Goal: Task Accomplishment & Management: Complete application form

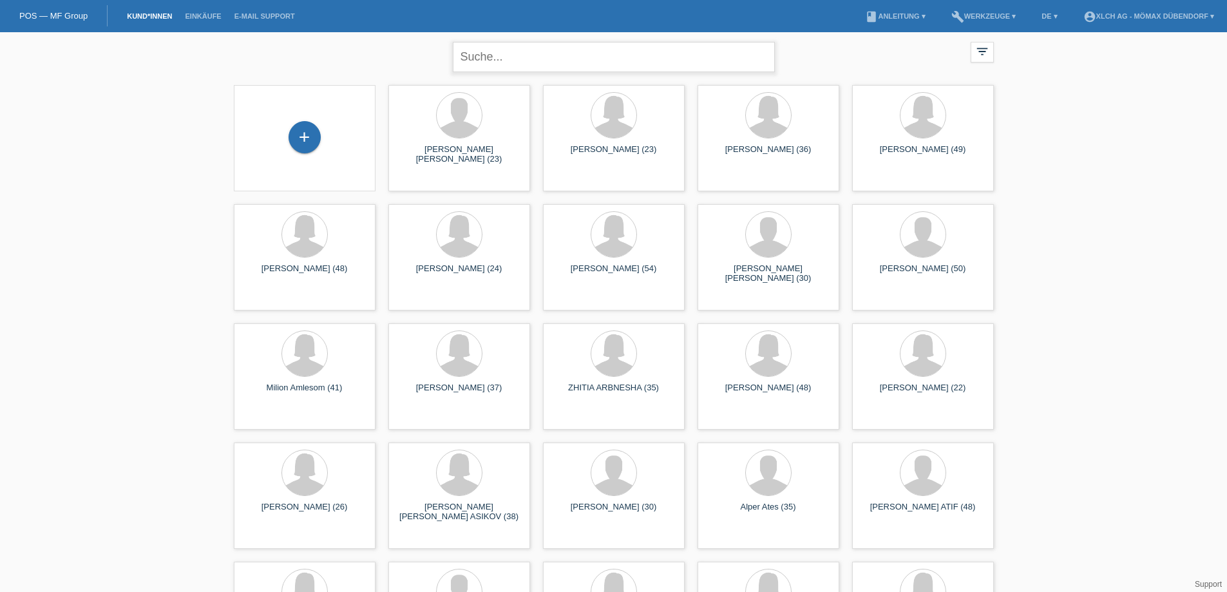
click at [521, 68] on input "text" at bounding box center [614, 57] width 322 height 30
type input "MANUEL"
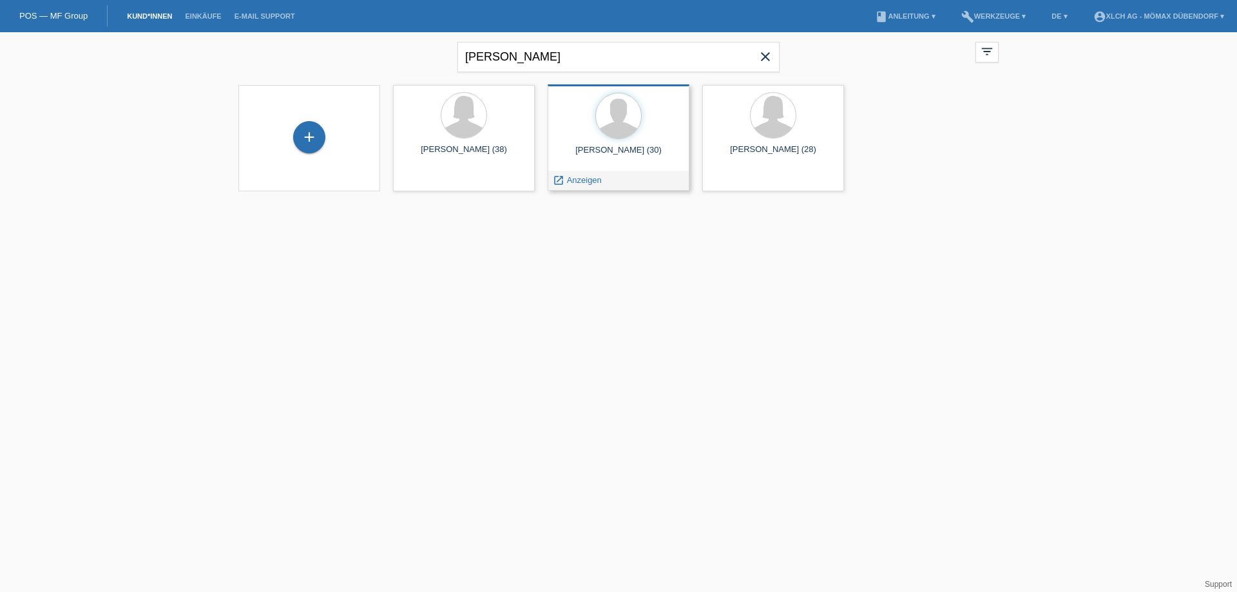
click at [636, 148] on div "Manuel Köhler (30)" at bounding box center [618, 155] width 121 height 21
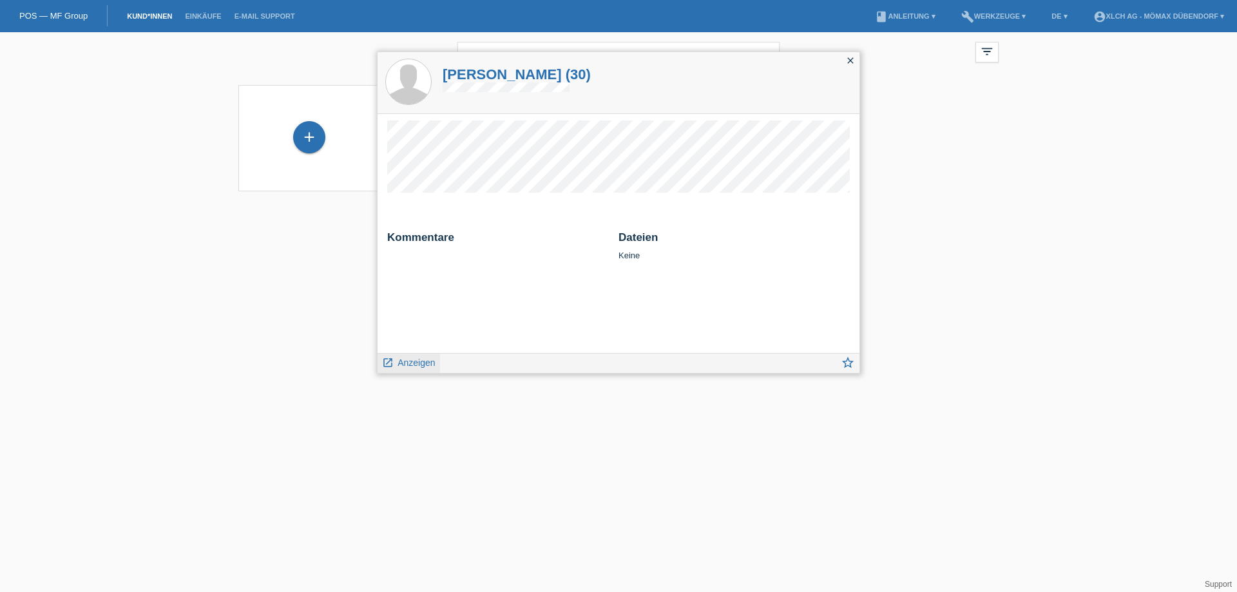
click at [419, 359] on span "Anzeigen" at bounding box center [415, 362] width 37 height 10
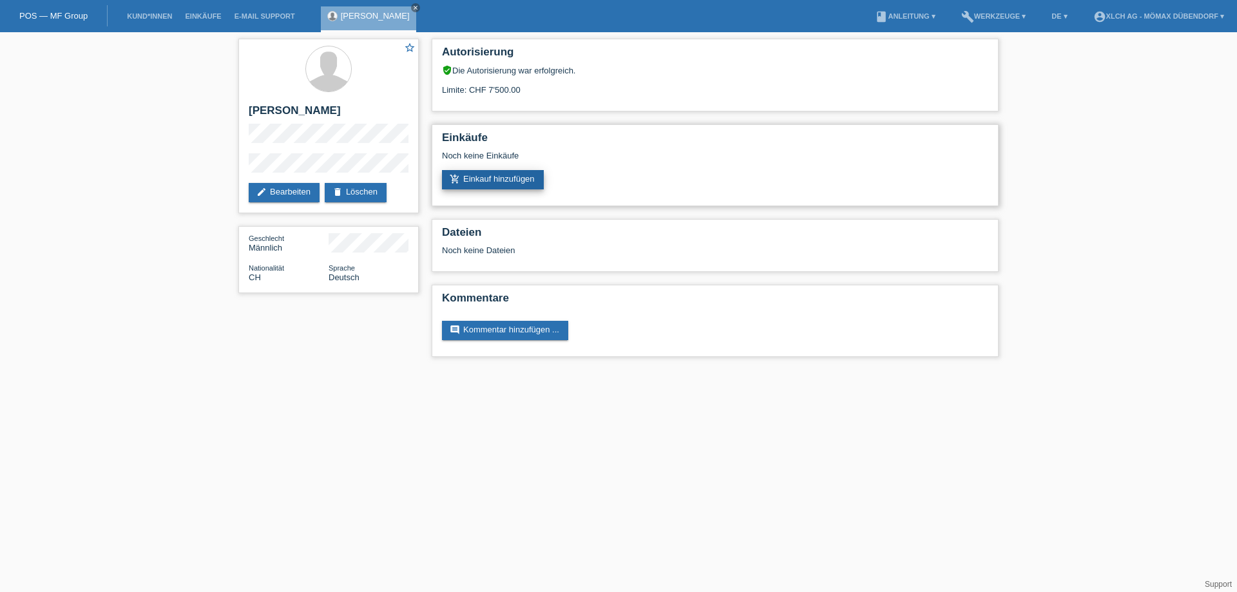
click at [493, 183] on link "add_shopping_cart Einkauf hinzufügen" at bounding box center [493, 179] width 102 height 19
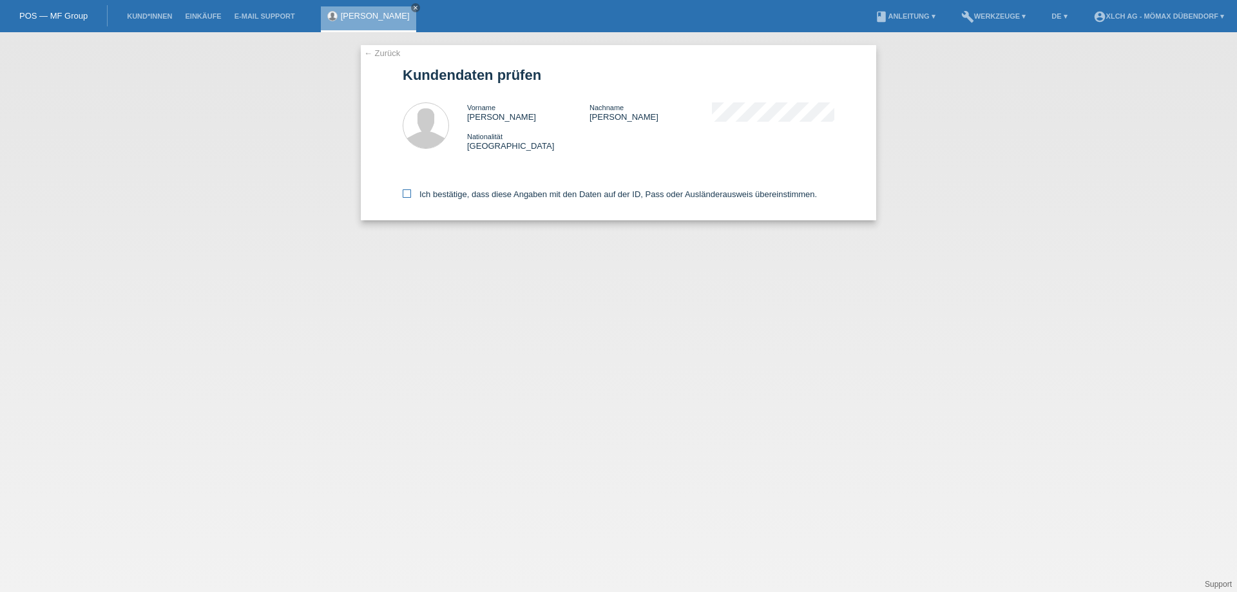
click at [423, 190] on label "Ich bestätige, dass diese Angaben mit den Daten auf der ID, Pass oder Ausländer…" at bounding box center [610, 194] width 414 height 10
click at [411, 190] on input "Ich bestätige, dass diese Angaben mit den Daten auf der ID, Pass oder Ausländer…" at bounding box center [407, 193] width 8 height 8
checkbox input "true"
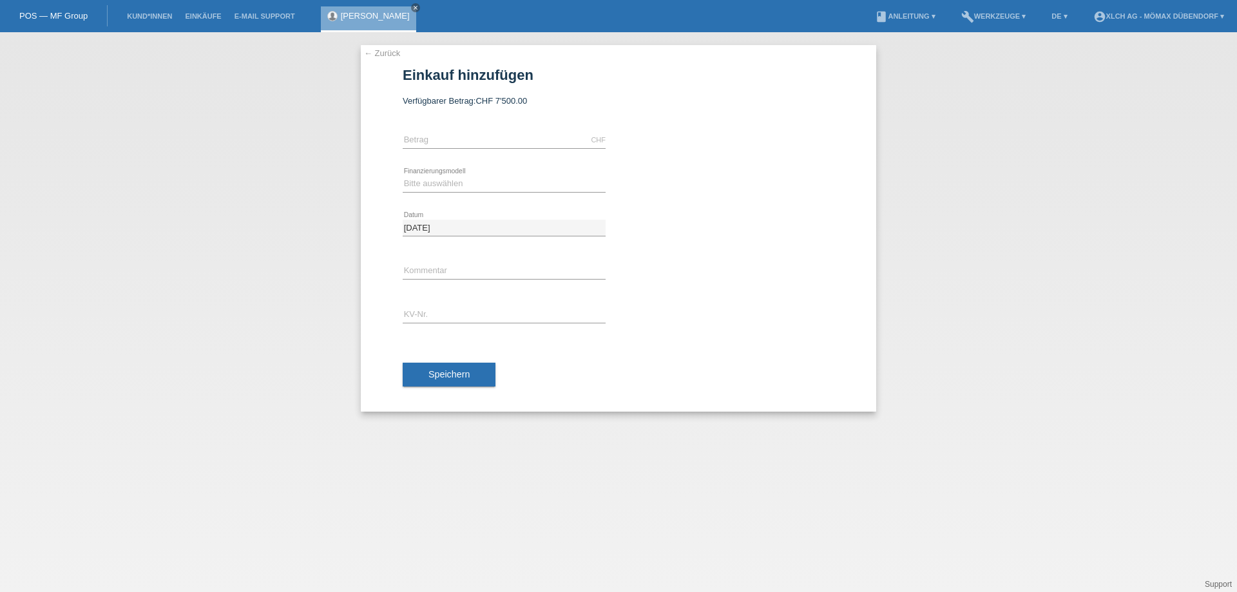
click at [437, 126] on div "CHF error Betrag" at bounding box center [504, 141] width 203 height 44
click at [439, 146] on input "text" at bounding box center [504, 140] width 203 height 16
type input "3714.40"
click at [452, 166] on div "Bitte auswählen Kauf auf Rechnung mit Teilzahlungsoption Fixe Raten - Zinsübern…" at bounding box center [504, 184] width 203 height 44
click at [450, 185] on select "Bitte auswählen Kauf auf Rechnung mit Teilzahlungsoption Fixe Raten - Zinsübern…" at bounding box center [504, 183] width 203 height 15
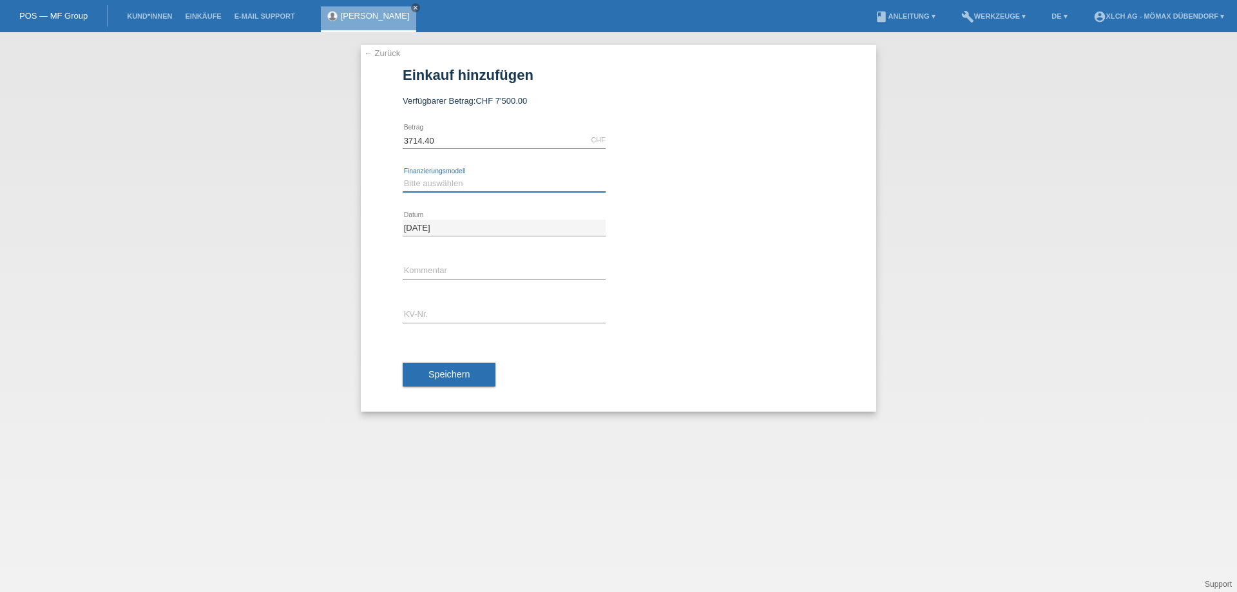
select select "113"
click at [403, 176] on select "Bitte auswählen Kauf auf Rechnung mit Teilzahlungsoption Fixe Raten - Zinsübern…" at bounding box center [504, 183] width 203 height 15
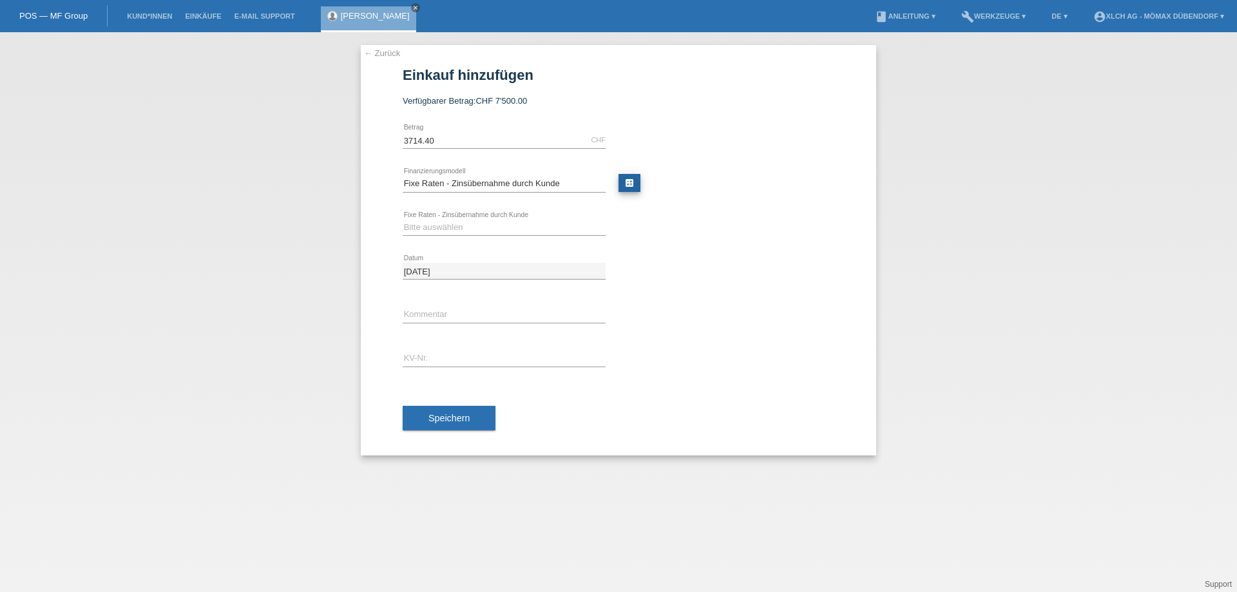
click at [629, 182] on link "calculate" at bounding box center [629, 183] width 22 height 18
type input "3714.40"
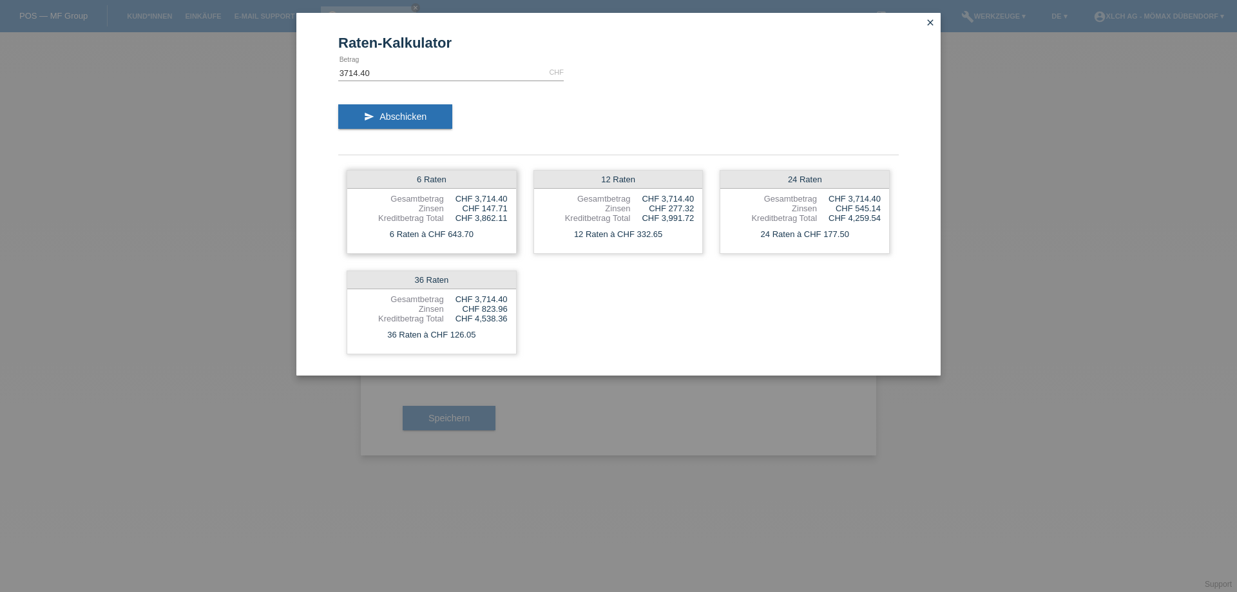
drag, startPoint x: 411, startPoint y: 178, endPoint x: 443, endPoint y: 178, distance: 31.6
click at [442, 178] on div "6 Raten" at bounding box center [431, 180] width 169 height 18
drag, startPoint x: 643, startPoint y: 178, endPoint x: 575, endPoint y: 176, distance: 68.3
click at [575, 176] on div "12 Raten" at bounding box center [618, 180] width 169 height 18
drag, startPoint x: 835, startPoint y: 180, endPoint x: 761, endPoint y: 185, distance: 74.3
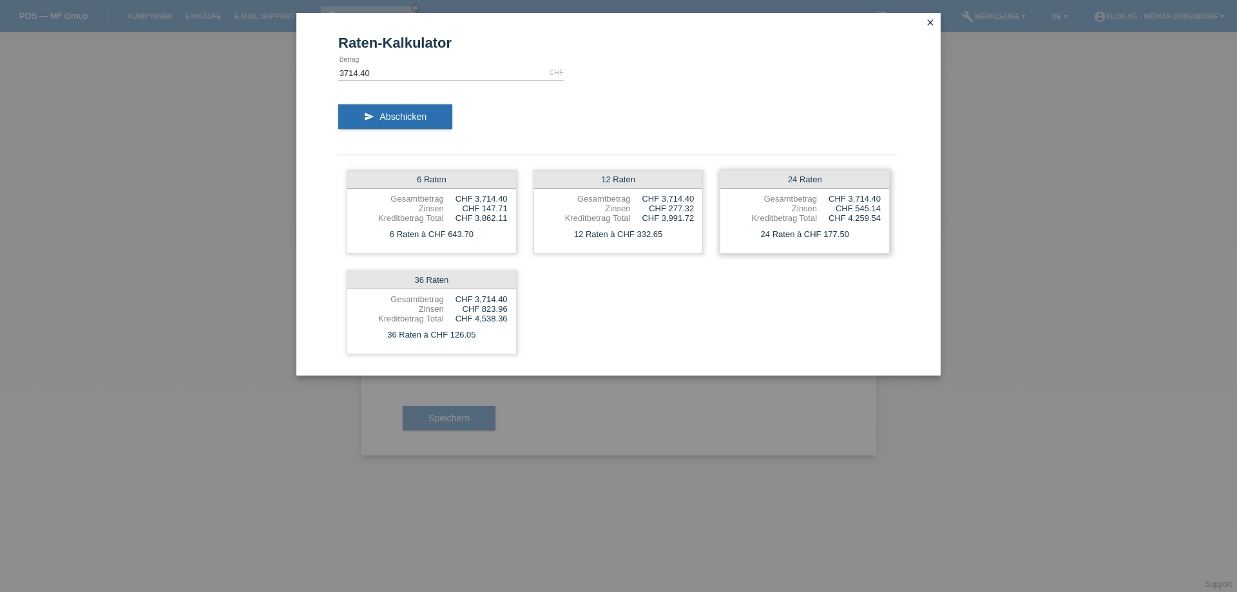
click at [759, 181] on div "24 Raten" at bounding box center [804, 180] width 169 height 18
drag, startPoint x: 698, startPoint y: 219, endPoint x: 652, endPoint y: 218, distance: 45.1
click at [652, 218] on div "12 Raten Gesamtbetrag CHF 3,714.40 Zinsen CHF 277.32 Kreditbetrag Total CHF 3,9…" at bounding box center [618, 212] width 170 height 84
click at [656, 222] on div "CHF 3,991.72" at bounding box center [662, 218] width 64 height 10
drag, startPoint x: 601, startPoint y: 176, endPoint x: 626, endPoint y: 179, distance: 25.3
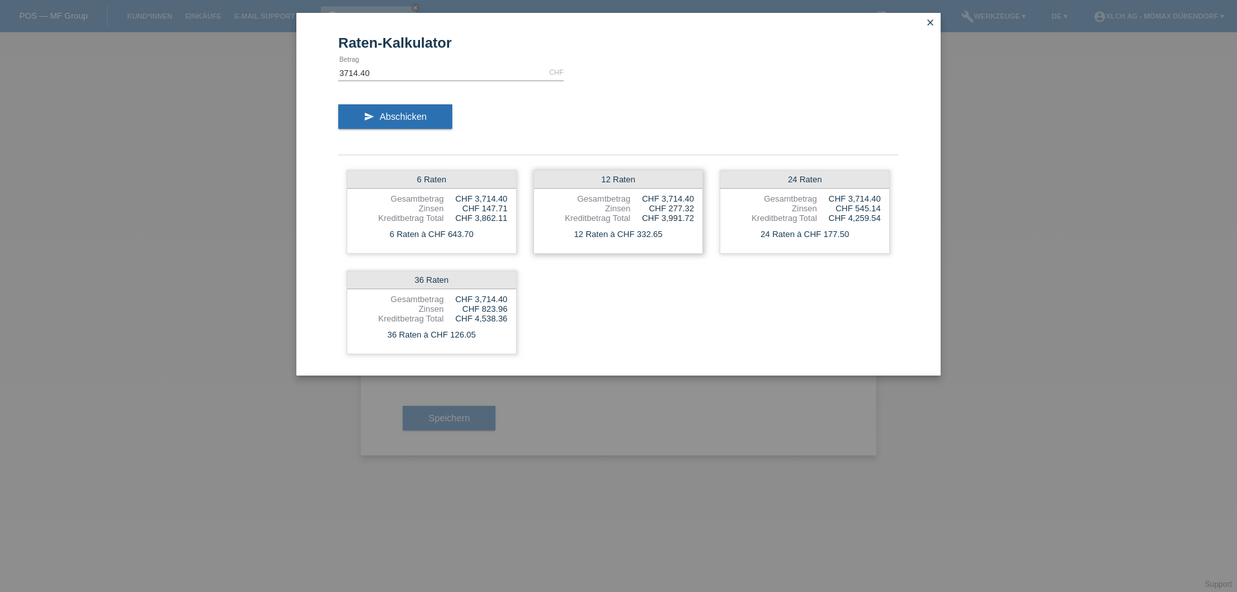
click at [626, 179] on div "12 Raten" at bounding box center [618, 180] width 169 height 18
drag, startPoint x: 663, startPoint y: 209, endPoint x: 689, endPoint y: 207, distance: 25.3
click at [689, 207] on div "CHF 277.32" at bounding box center [662, 209] width 64 height 10
drag, startPoint x: 412, startPoint y: 178, endPoint x: 446, endPoint y: 178, distance: 34.1
click at [445, 178] on div "6 Raten" at bounding box center [431, 180] width 169 height 18
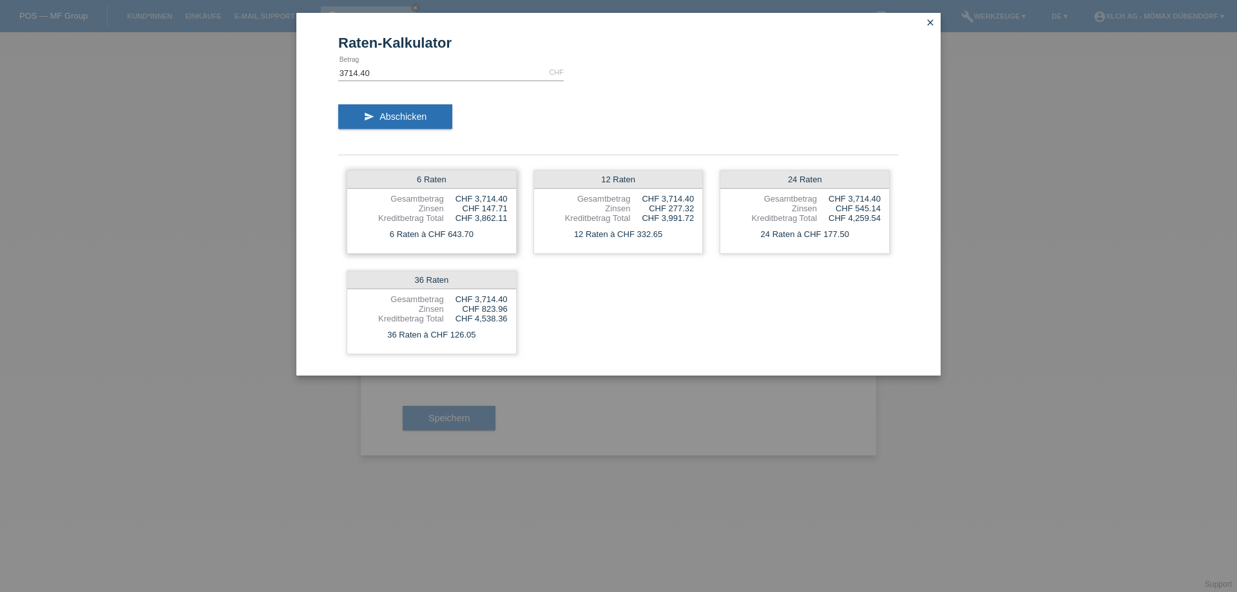
drag, startPoint x: 508, startPoint y: 209, endPoint x: 470, endPoint y: 209, distance: 38.6
click at [470, 209] on div "6 Raten Gesamtbetrag CHF 3,714.40 Zinsen CHF 147.71 Kreditbetrag Total CHF 3,86…" at bounding box center [432, 212] width 170 height 84
click at [556, 238] on div "12 Raten à CHF 332.65" at bounding box center [618, 234] width 169 height 17
click at [927, 23] on icon "close" at bounding box center [930, 22] width 10 height 10
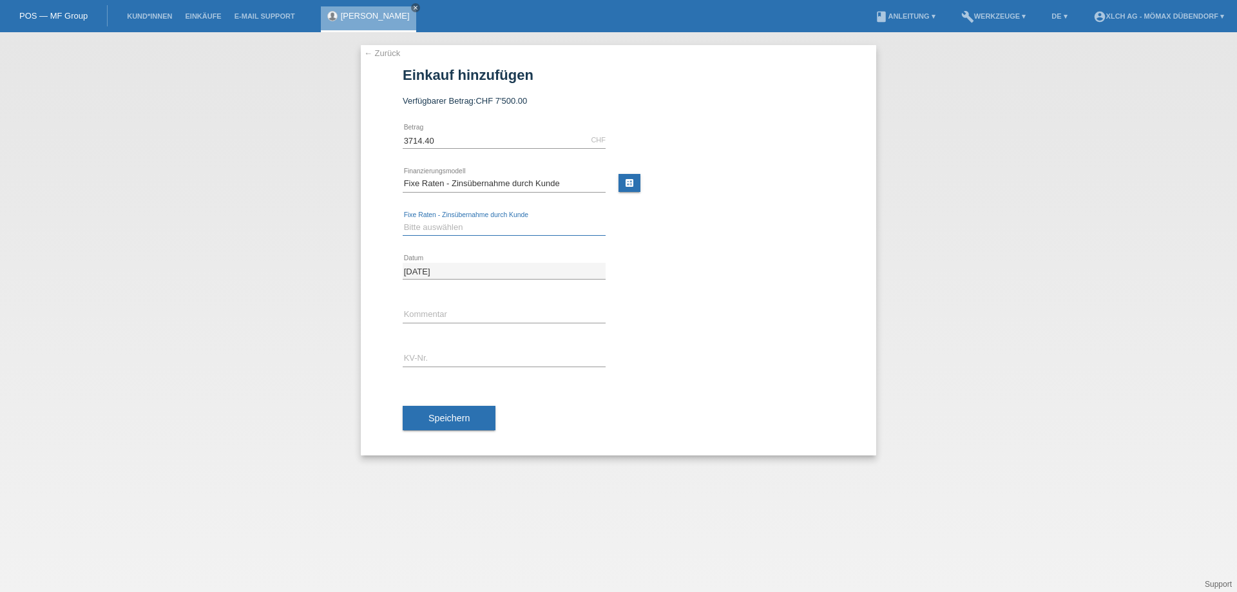
click at [471, 229] on select "Bitte auswählen 6 Raten 12 Raten 24 Raten 36 Raten" at bounding box center [504, 227] width 203 height 15
select select "325"
click at [403, 220] on select "Bitte auswählen 6 Raten 12 Raten 24 Raten 36 Raten" at bounding box center [504, 227] width 203 height 15
click at [452, 319] on input "text" at bounding box center [504, 315] width 203 height 16
paste input "DDNEFM"
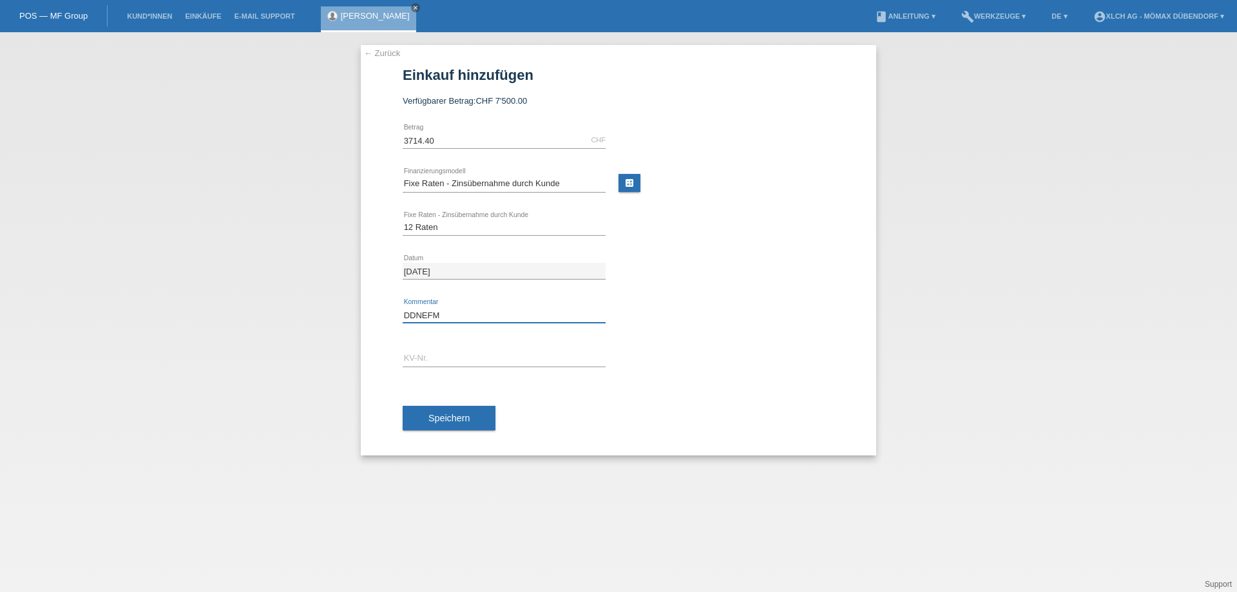
type input "DDNEFM"
click at [435, 350] on div "error KV-Nr." at bounding box center [504, 359] width 203 height 44
click at [423, 356] on input "text" at bounding box center [504, 358] width 203 height 16
paste input "DDNEFM"
type input "DDNEFM"
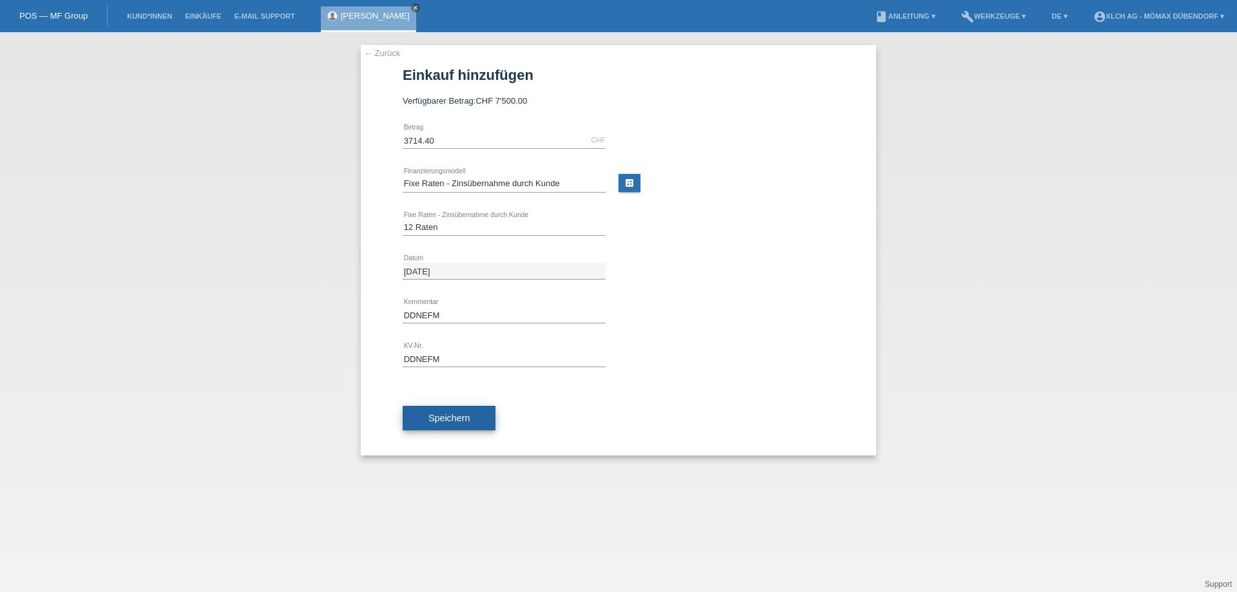
click at [443, 409] on button "Speichern" at bounding box center [449, 418] width 93 height 24
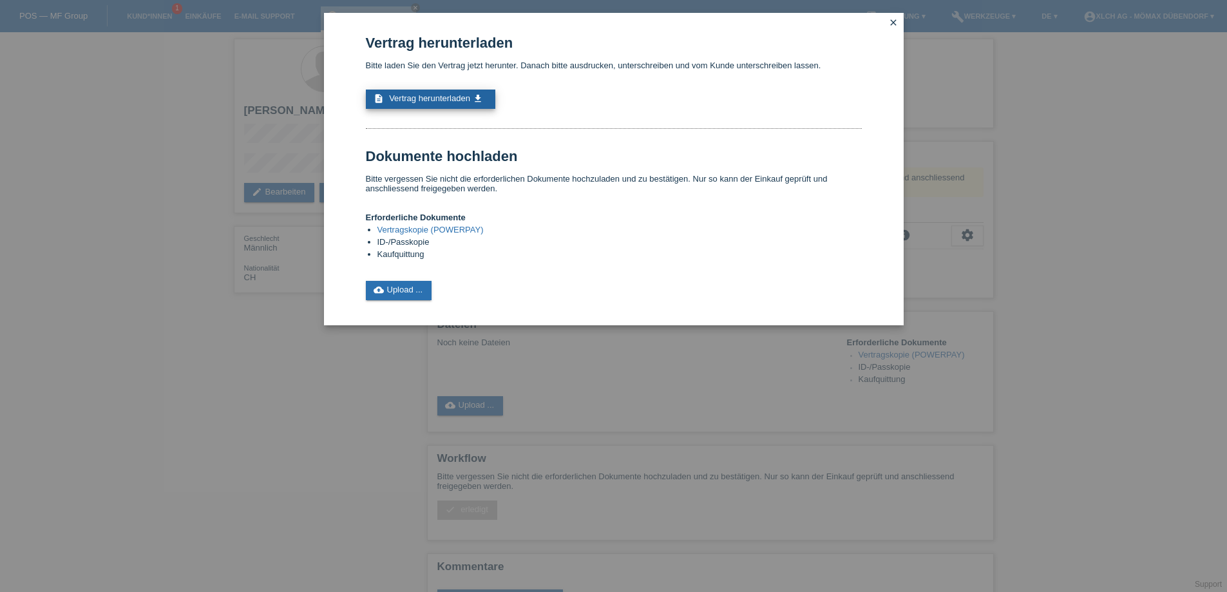
click at [435, 95] on span "Vertrag herunterladen" at bounding box center [429, 98] width 81 height 10
click at [425, 286] on link "cloud_upload Upload ..." at bounding box center [399, 290] width 66 height 19
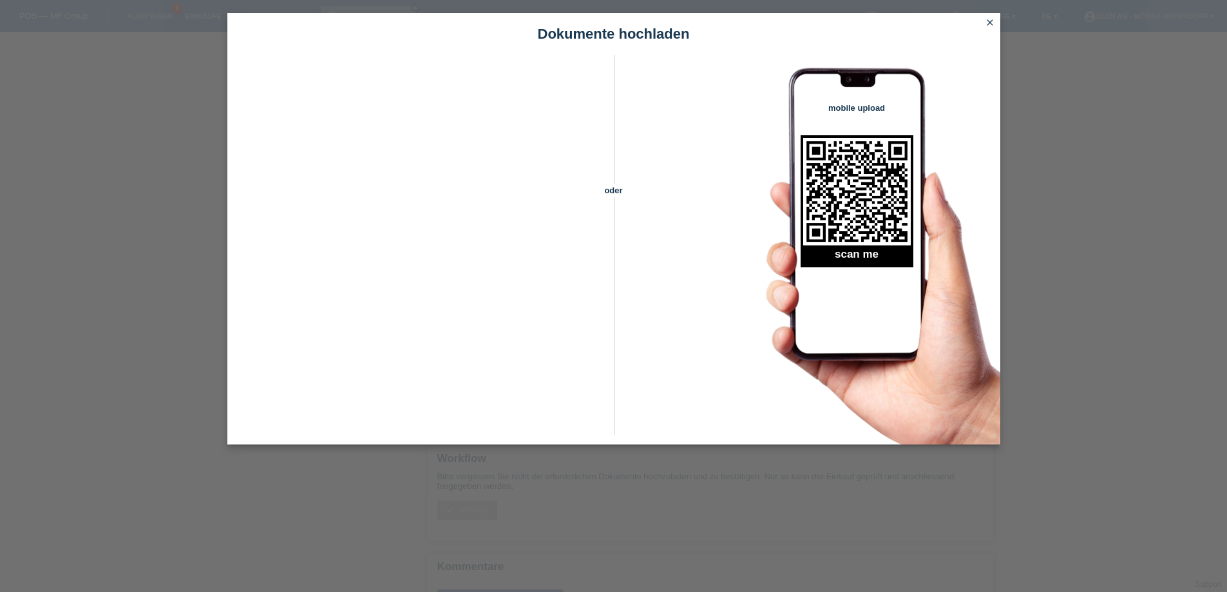
click at [989, 27] on icon "close" at bounding box center [990, 22] width 10 height 10
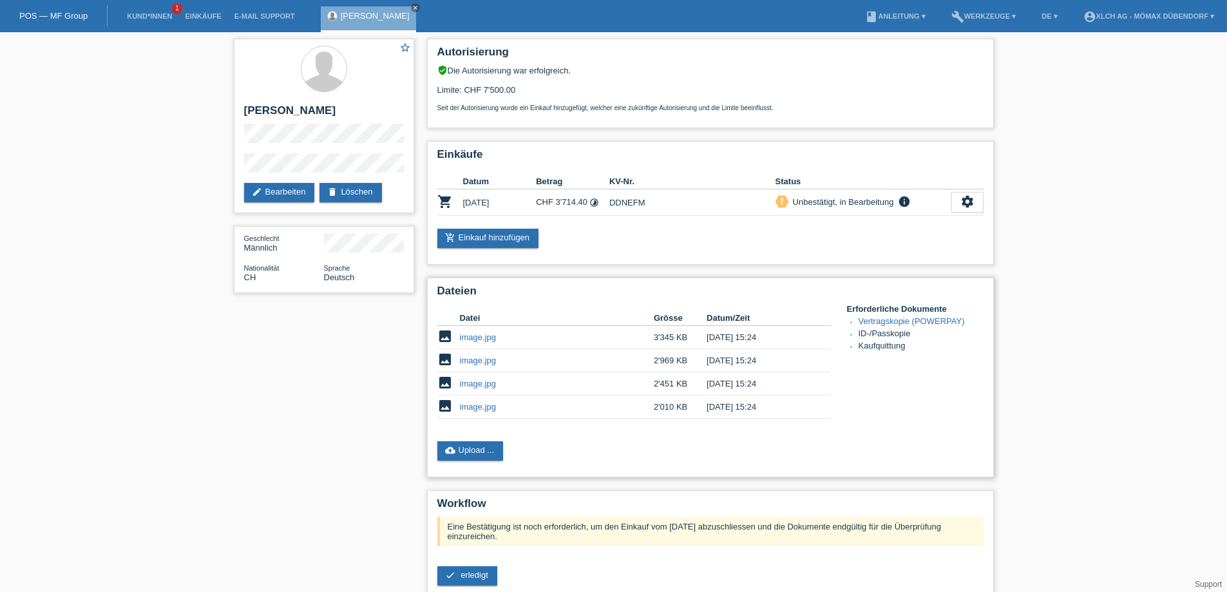
scroll to position [64, 0]
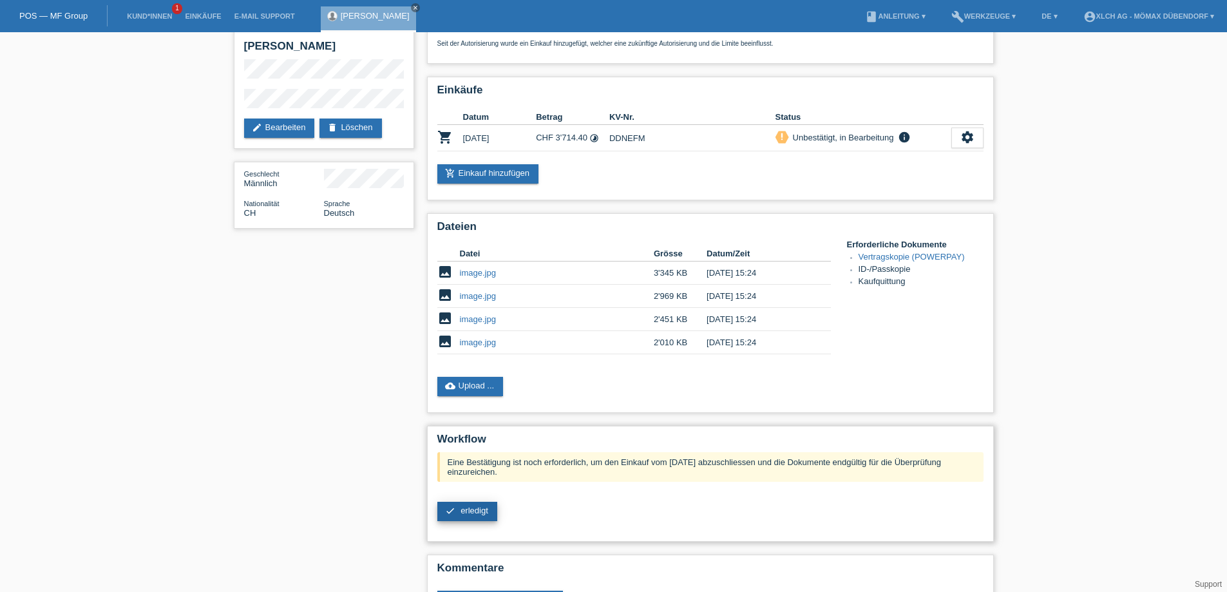
click at [473, 509] on span "erledigt" at bounding box center [475, 511] width 28 height 10
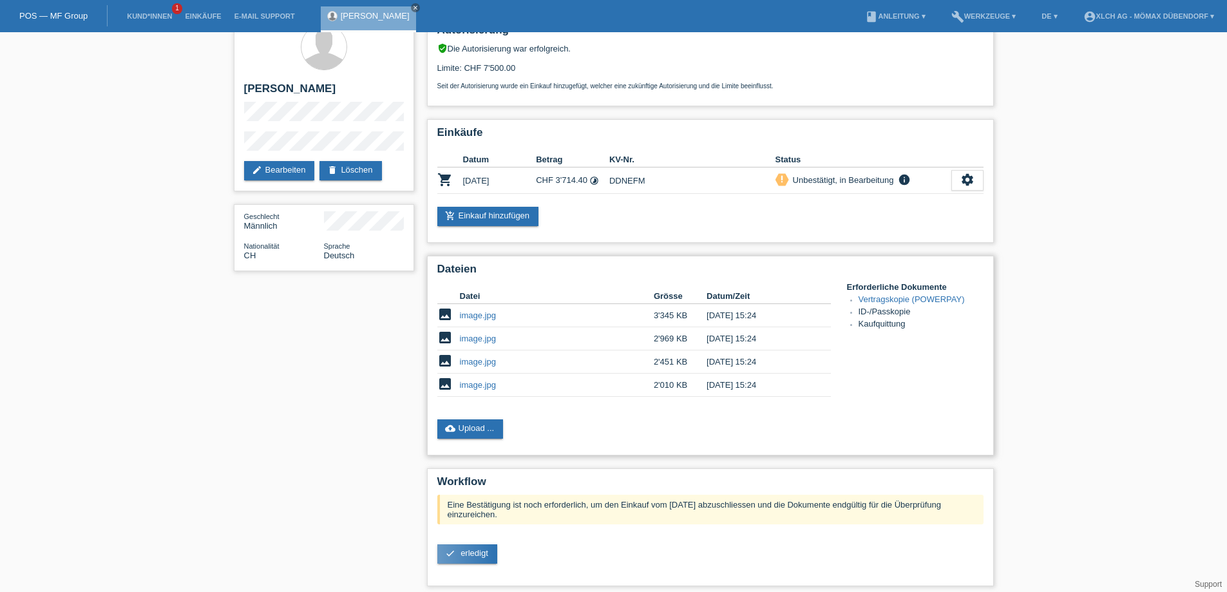
scroll to position [0, 0]
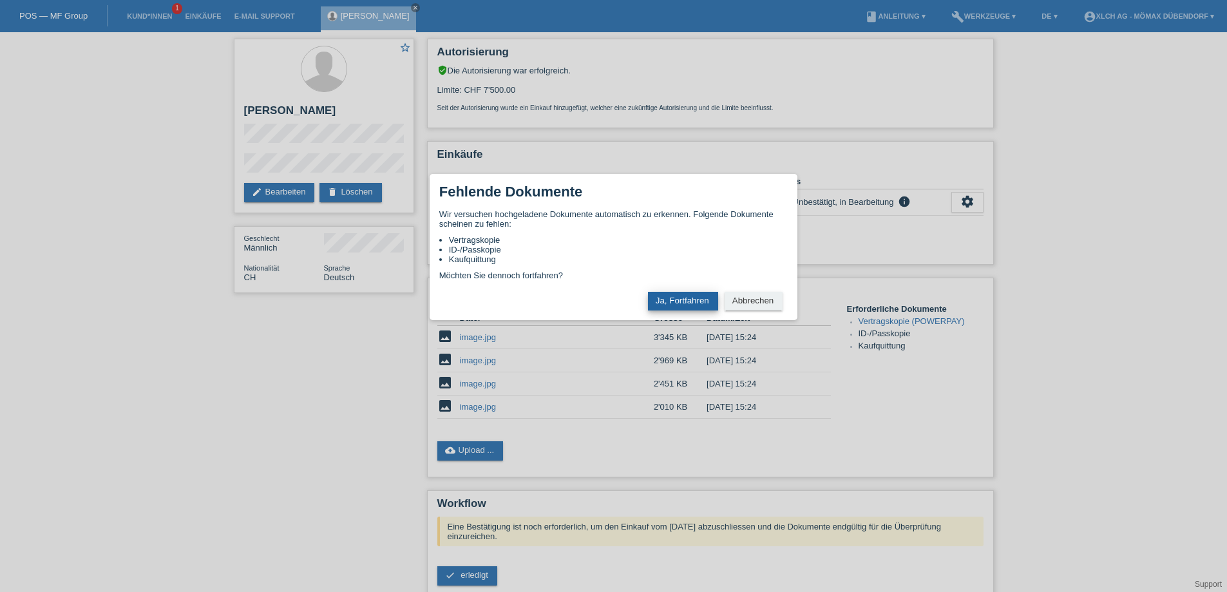
click at [682, 305] on button "Ja, Fortfahren" at bounding box center [683, 301] width 70 height 19
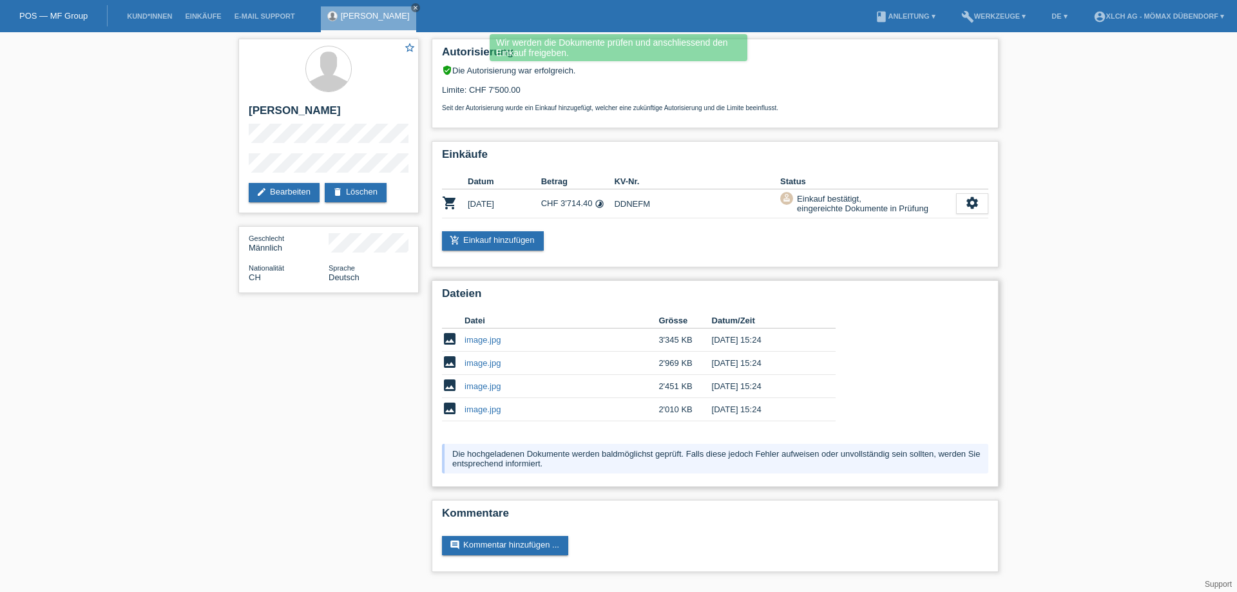
click at [486, 345] on td "image.jpg" at bounding box center [561, 340] width 194 height 23
click at [486, 344] on link "image.jpg" at bounding box center [482, 340] width 36 height 10
click at [474, 370] on td "image.jpg" at bounding box center [561, 363] width 194 height 23
click at [476, 367] on link "image.jpg" at bounding box center [482, 363] width 36 height 10
click at [481, 390] on link "image.jpg" at bounding box center [482, 386] width 36 height 10
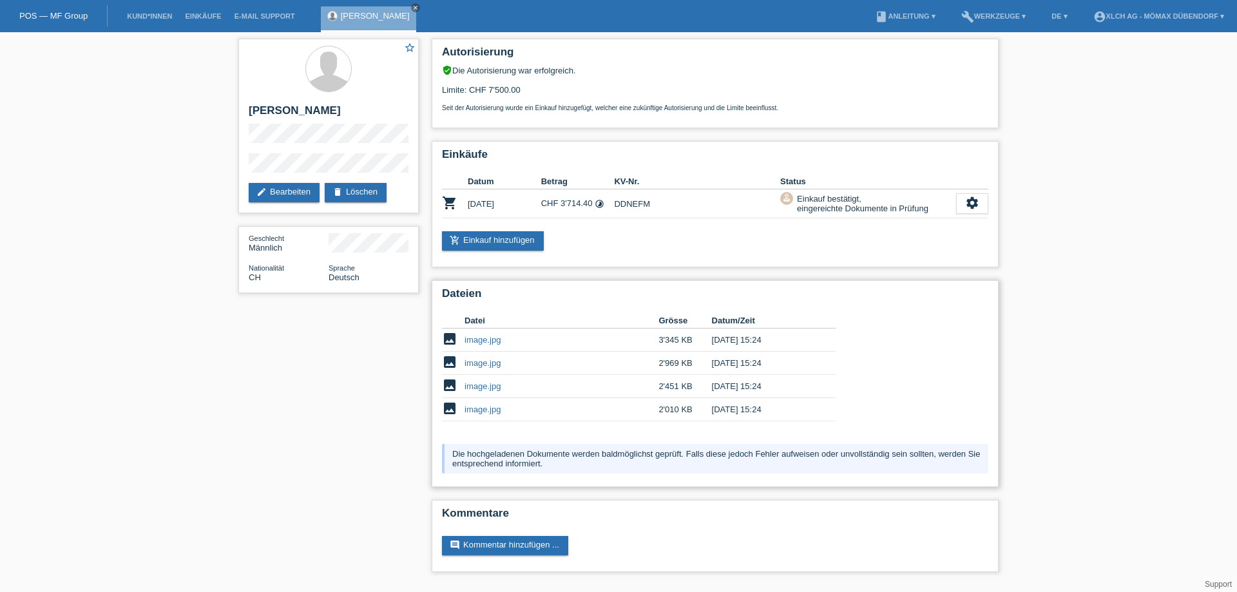
click at [485, 411] on link "image.jpg" at bounding box center [482, 410] width 36 height 10
